Goal: Transaction & Acquisition: Register for event/course

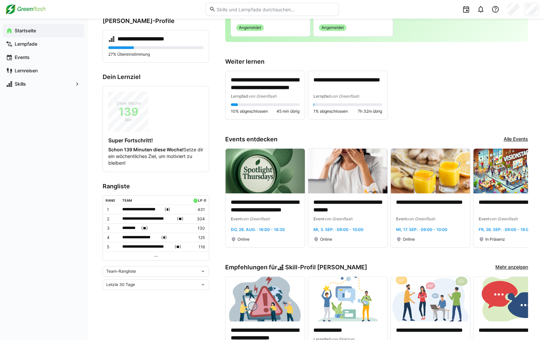
scroll to position [100, 0]
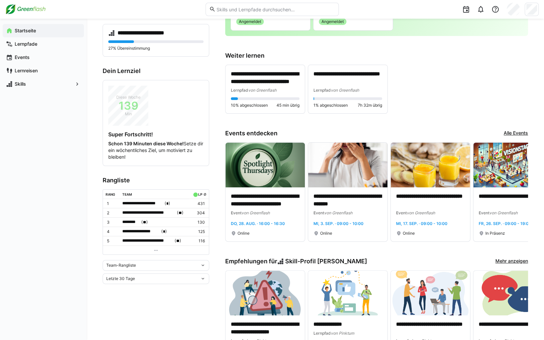
drag, startPoint x: 121, startPoint y: 258, endPoint x: 123, endPoint y: 262, distance: 4.0
click at [121, 260] on div "Team-Rangliste" at bounding box center [156, 265] width 107 height 11
click at [128, 291] on span "Individuelle Rangliste" at bounding box center [156, 287] width 107 height 11
click at [153, 262] on div "Individuelle Rangliste" at bounding box center [153, 263] width 94 height 5
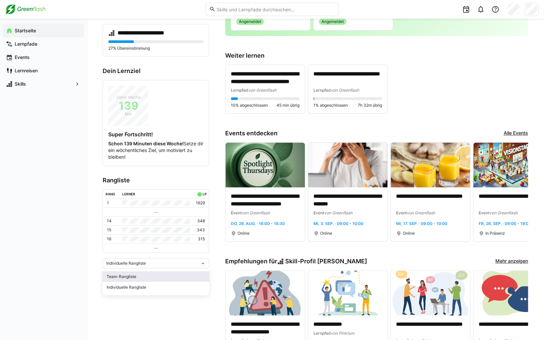
click at [146, 276] on div "Team-Rangliste" at bounding box center [156, 276] width 99 height 5
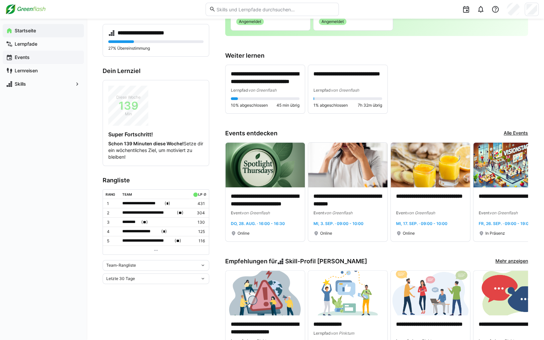
click at [42, 58] on span "Events" at bounding box center [47, 57] width 67 height 7
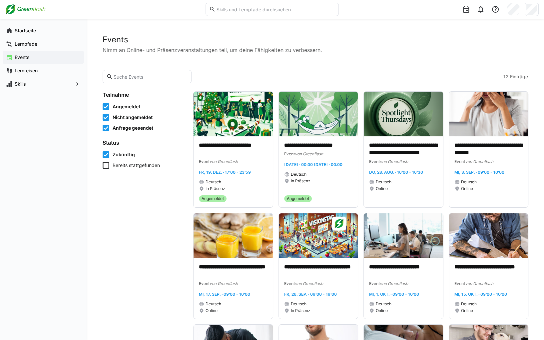
click at [131, 119] on span "Nicht angemeldet" at bounding box center [133, 117] width 40 height 7
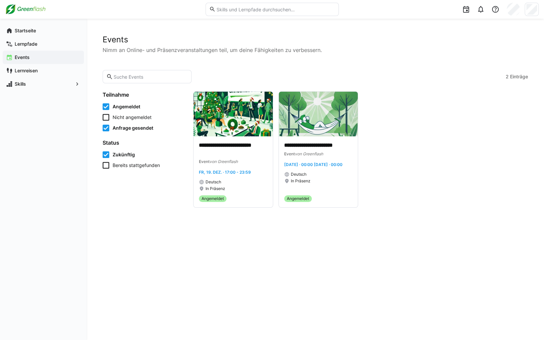
click at [133, 129] on span "Anfrage gesendet" at bounding box center [133, 128] width 41 height 7
click at [120, 106] on span "Angemeldet" at bounding box center [127, 106] width 28 height 7
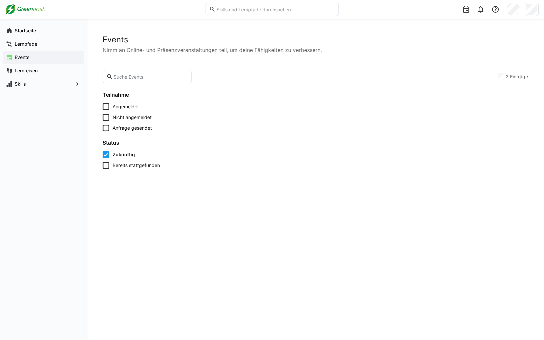
click at [127, 122] on div "Angemeldet Nicht angemeldet Anfrage gesendet" at bounding box center [144, 117] width 83 height 28
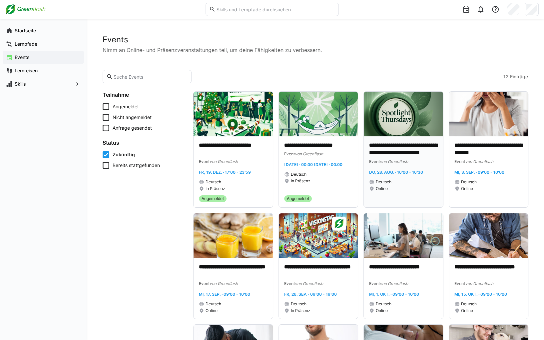
click at [422, 160] on div "Event von Greenflash" at bounding box center [403, 161] width 69 height 7
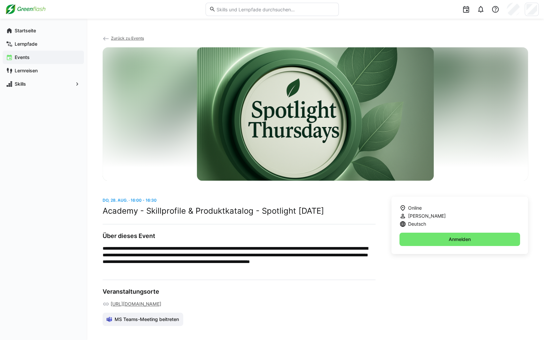
scroll to position [21, 0]
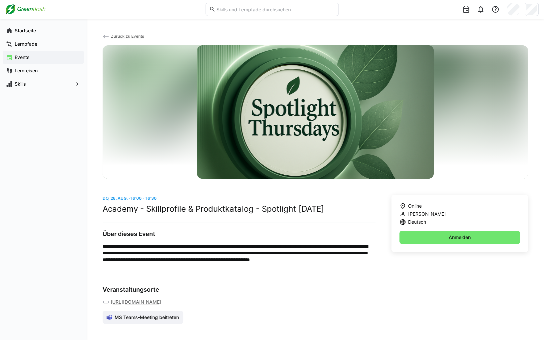
drag, startPoint x: 434, startPoint y: 216, endPoint x: 426, endPoint y: 233, distance: 18.8
click at [434, 231] on span "Anmelden" at bounding box center [459, 237] width 121 height 13
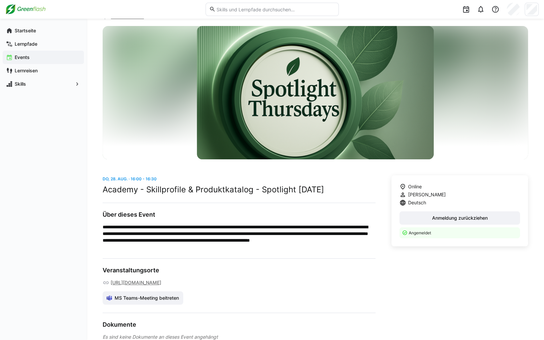
click at [52, 61] on div "Events" at bounding box center [43, 57] width 81 height 13
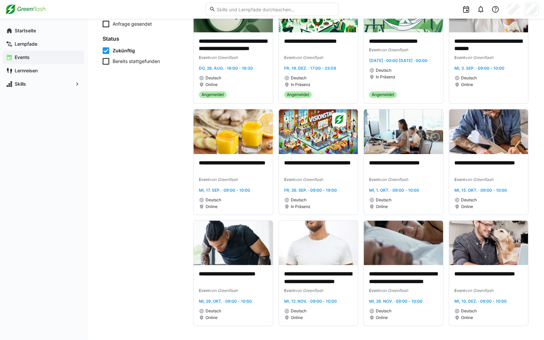
scroll to position [105, 0]
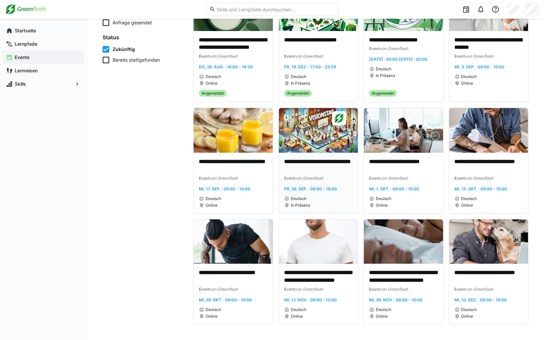
click at [342, 199] on div "Deutsch" at bounding box center [318, 198] width 69 height 5
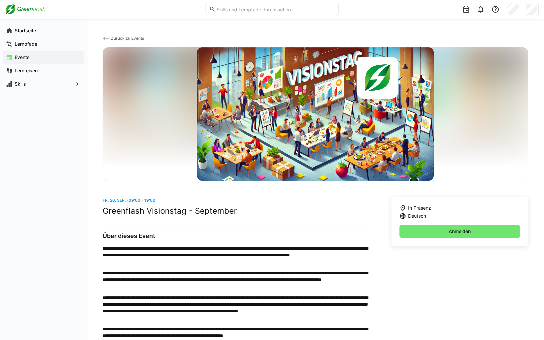
scroll to position [15, 0]
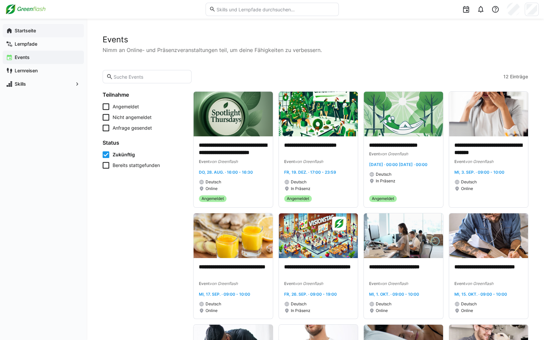
click at [0, 0] on app-navigation-label "Startseite" at bounding box center [0, 0] width 0 height 0
